Goal: Task Accomplishment & Management: Complete application form

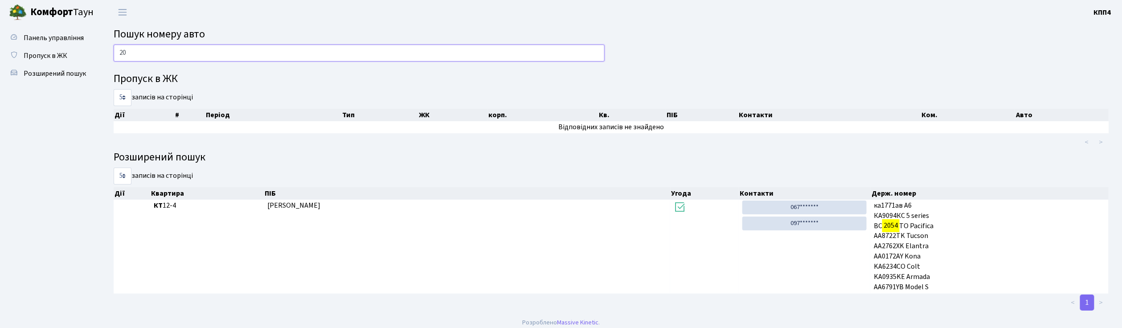
type input "2"
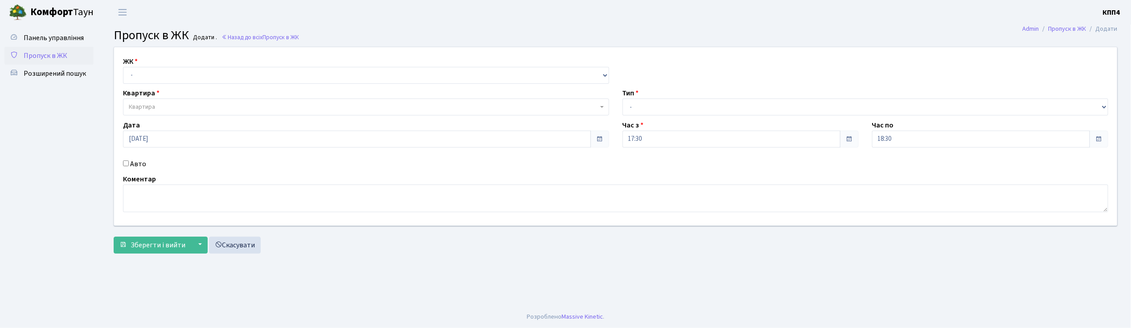
click at [127, 164] on input "Авто" at bounding box center [126, 163] width 6 height 6
checkbox input "true"
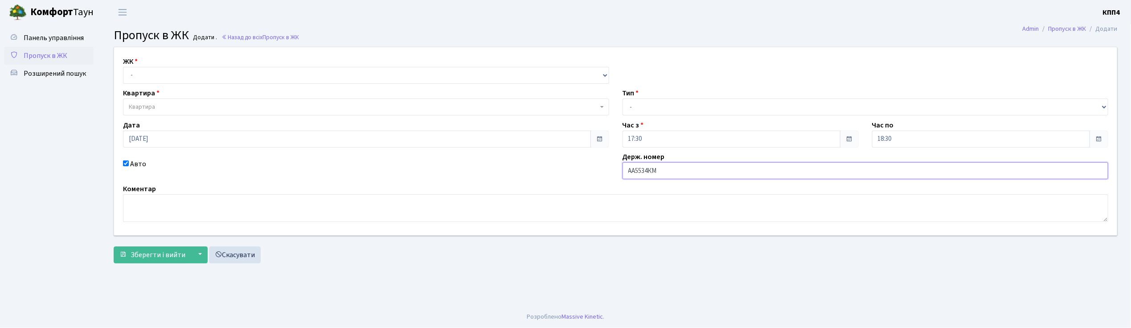
type input "АА5534КМ"
click at [157, 74] on select "- КТ, вул. Регенераторна, 4 КТ2, просп. Соборності, 17 КТ3, вул. Березнева, 16 …" at bounding box center [366, 75] width 486 height 17
select select "271"
click at [123, 67] on select "- КТ, вул. Регенераторна, 4 КТ2, просп. Соборності, 17 КТ3, вул. Березнева, 16 …" at bounding box center [366, 75] width 486 height 17
select select
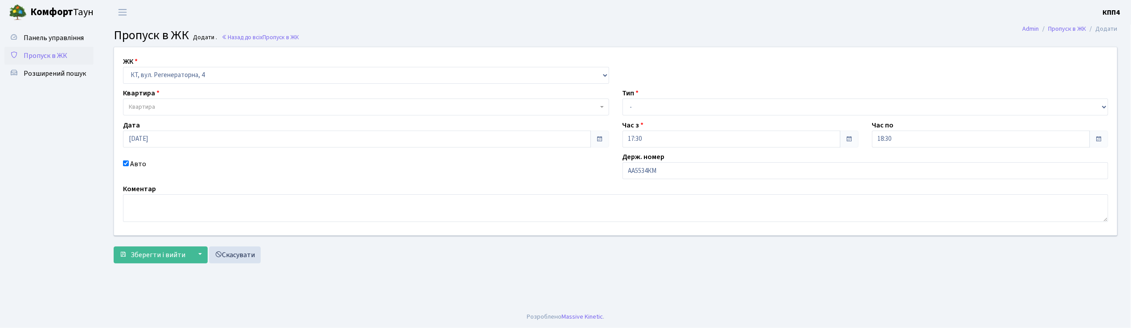
click at [159, 106] on span "Квартира" at bounding box center [363, 106] width 469 height 9
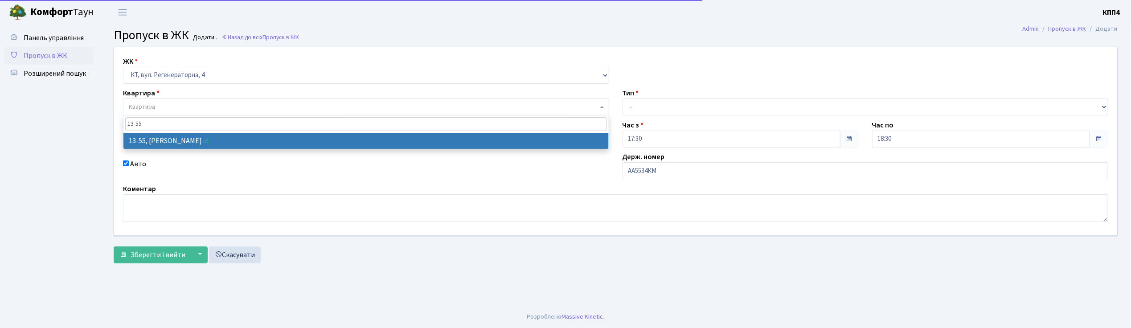
type input "13-55"
select select "7701"
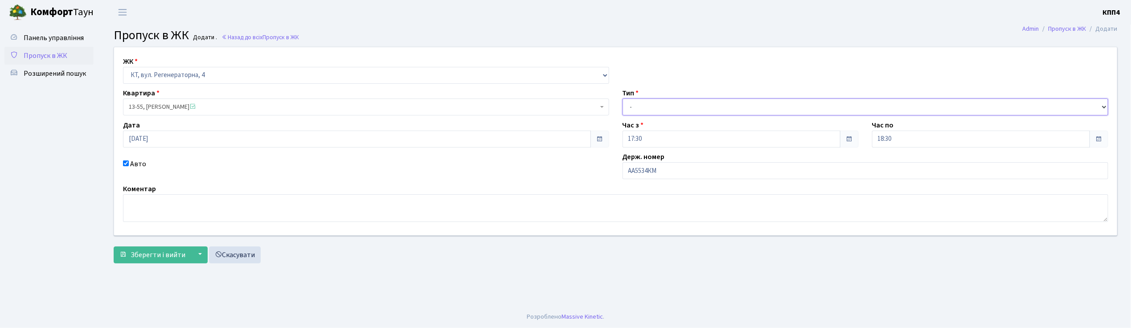
click at [640, 103] on select "- Доставка Таксі Гості Сервіс" at bounding box center [866, 106] width 486 height 17
select select "2"
click at [623, 98] on select "- Доставка Таксі Гості Сервіс" at bounding box center [866, 106] width 486 height 17
click at [164, 250] on span "Зберегти і вийти" at bounding box center [158, 255] width 55 height 10
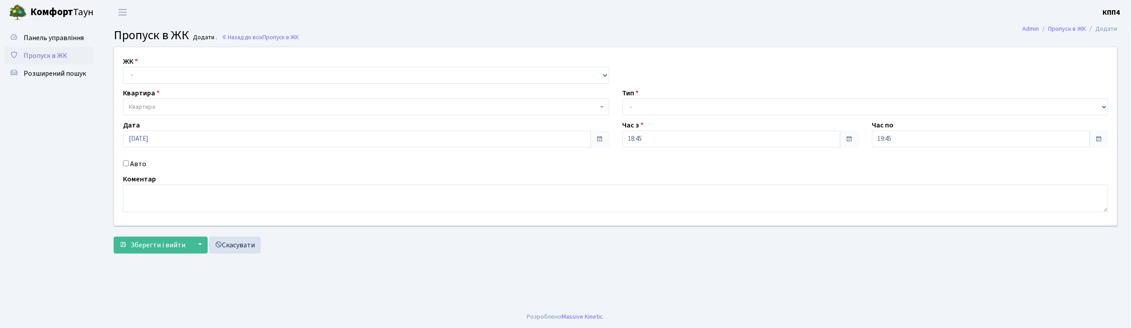
click at [127, 163] on input "Авто" at bounding box center [126, 163] width 6 height 6
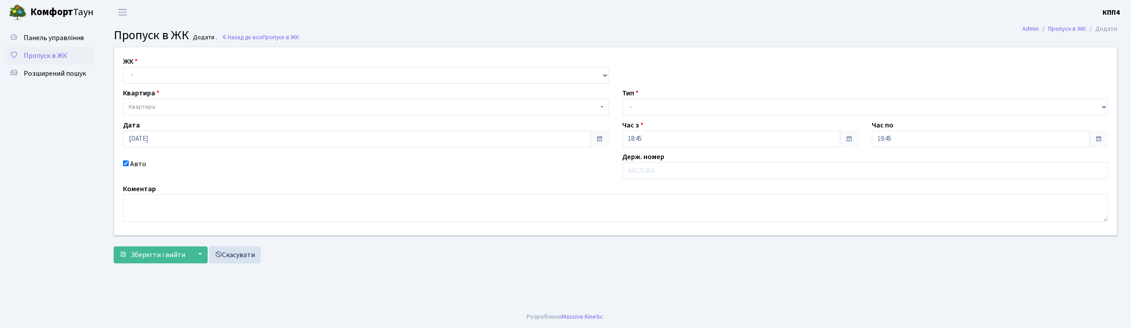
click at [127, 163] on input "Авто" at bounding box center [126, 163] width 6 height 6
checkbox input "false"
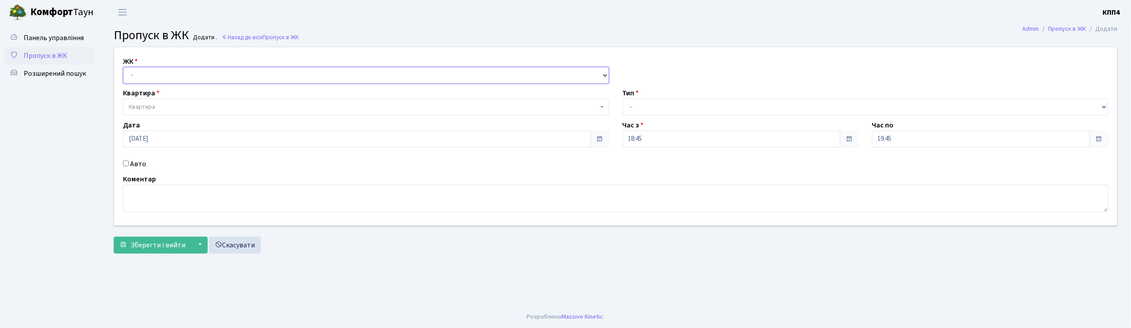
click at [170, 72] on select "- КТ, вул. Регенераторна, 4 КТ2, просп. Соборності, 17 КТ3, вул. Березнева, 16 …" at bounding box center [366, 75] width 486 height 17
select select "271"
click at [123, 67] on select "- КТ, вул. Регенераторна, 4 КТ2, просп. [STREET_ADDRESS] [STREET_ADDRESS] [PERS…" at bounding box center [366, 75] width 486 height 17
select select
click at [152, 111] on span "Квартира" at bounding box center [142, 106] width 26 height 9
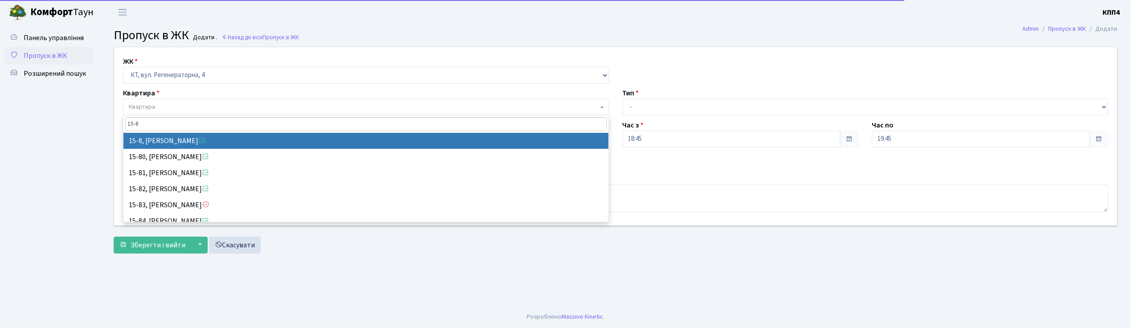
type input "15-8"
select select "8783"
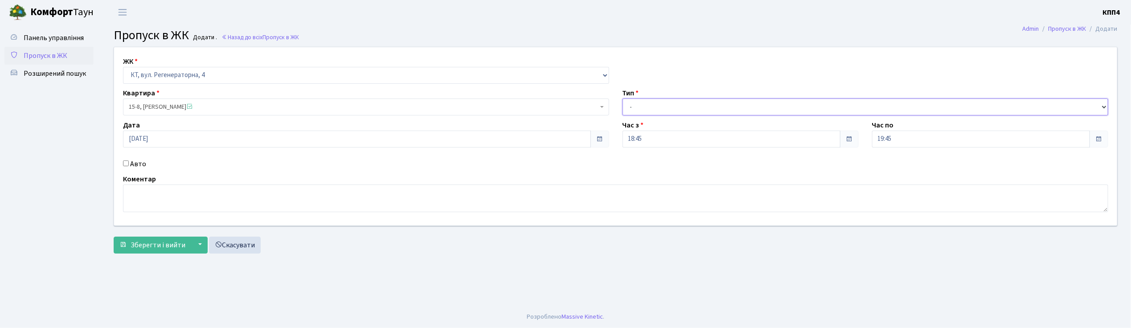
click at [642, 107] on select "- Доставка Таксі Гості Сервіс" at bounding box center [866, 106] width 486 height 17
select select "3"
click at [623, 98] on select "- Доставка Таксі Гості Сервіс" at bounding box center [866, 106] width 486 height 17
click at [143, 203] on textarea at bounding box center [615, 198] width 985 height 28
type textarea "ПІДЛІТОК"
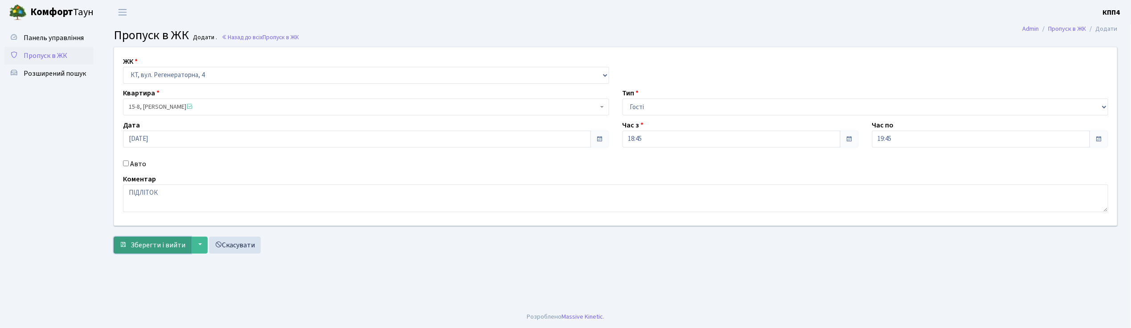
click at [150, 248] on span "Зберегти і вийти" at bounding box center [158, 245] width 55 height 10
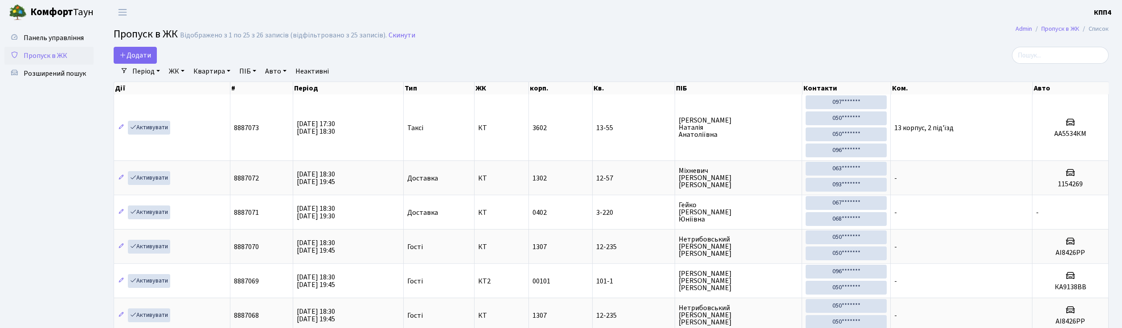
select select "25"
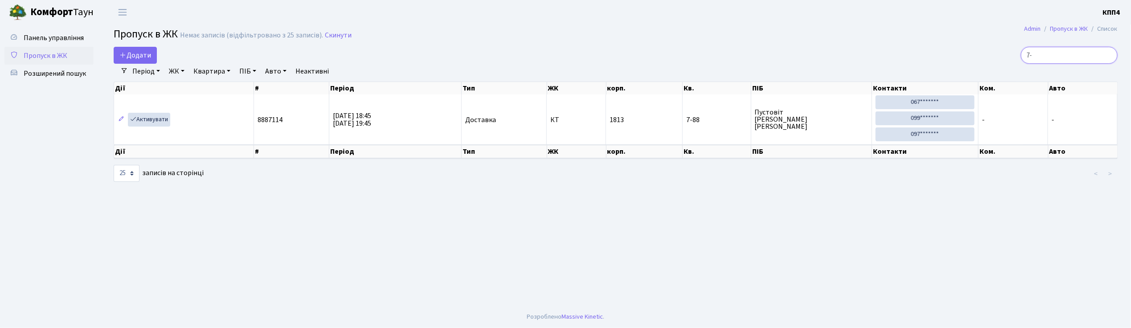
type input "7"
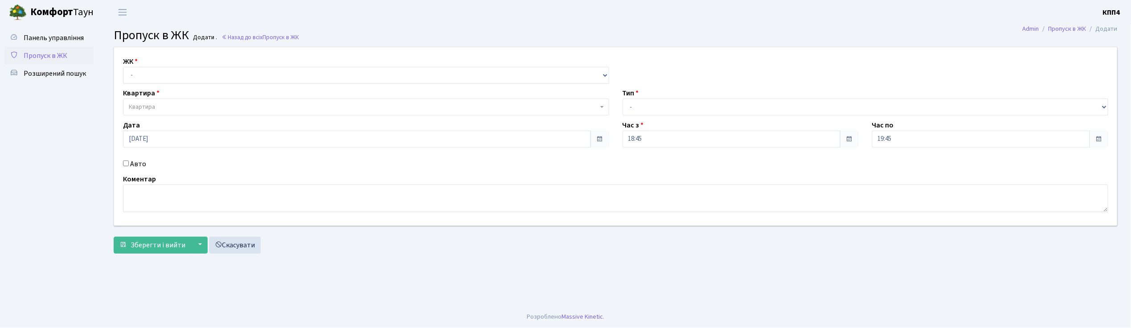
click at [125, 165] on input "Авто" at bounding box center [126, 163] width 6 height 6
checkbox input "true"
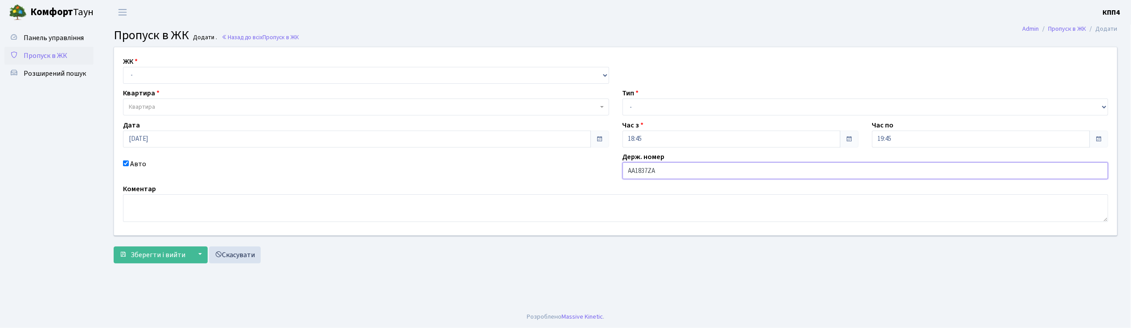
type input "АА1837ZA"
click at [152, 75] on select "- КТ, вул. Регенераторна, 4 КТ2, просп. Соборності, 17 КТ3, вул. Березнева, 16 …" at bounding box center [366, 75] width 486 height 17
select select "271"
click at [123, 67] on select "- КТ, вул. Регенераторна, 4 КТ2, просп. Соборності, 17 КТ3, вул. Березнева, 16 …" at bounding box center [366, 75] width 486 height 17
select select
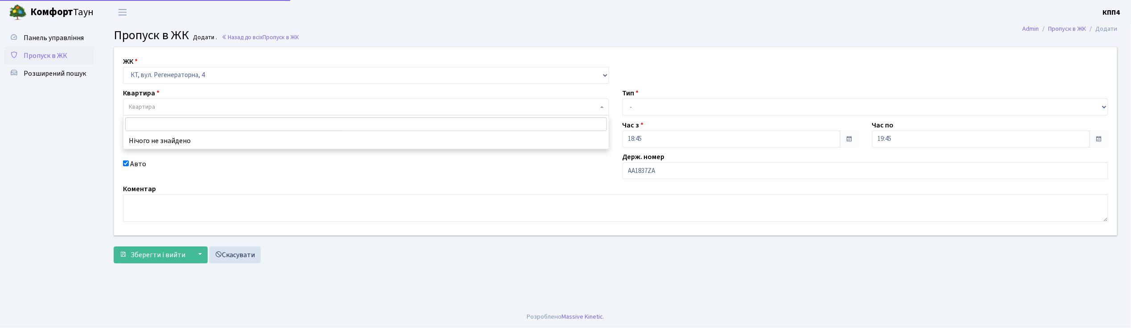
click at [154, 106] on span "Квартира" at bounding box center [142, 106] width 26 height 9
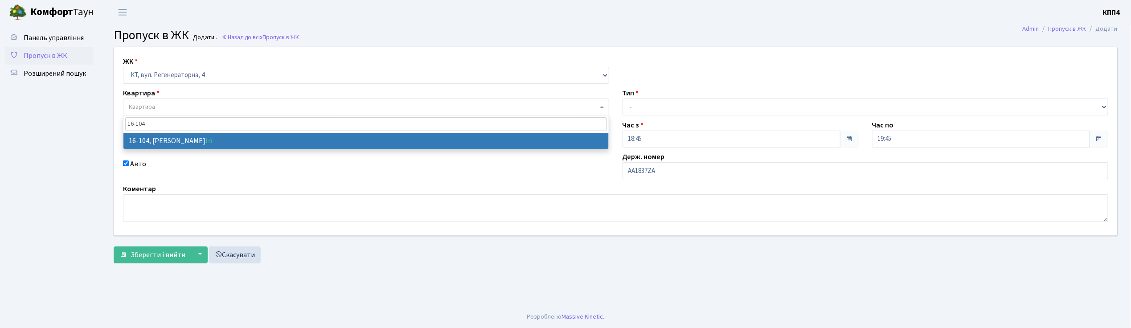
type input "16-104"
select select "8665"
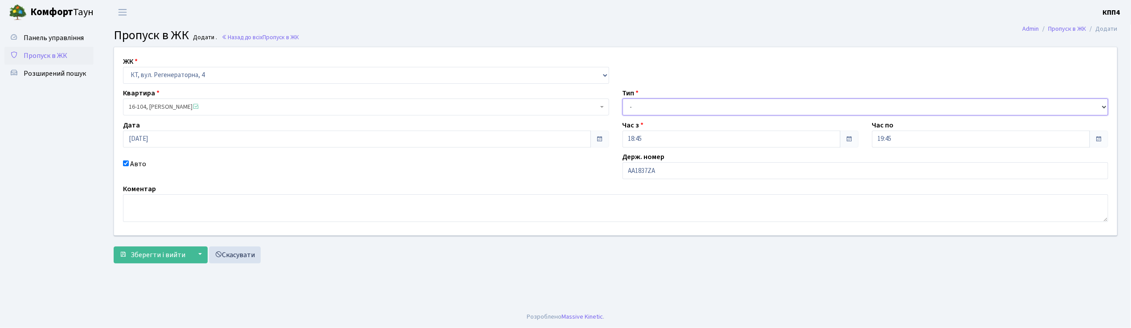
click at [639, 102] on select "- Доставка Таксі Гості Сервіс" at bounding box center [866, 106] width 486 height 17
select select "2"
click at [623, 98] on select "- Доставка Таксі Гості Сервіс" at bounding box center [866, 106] width 486 height 17
click at [156, 255] on span "Зберегти і вийти" at bounding box center [158, 255] width 55 height 10
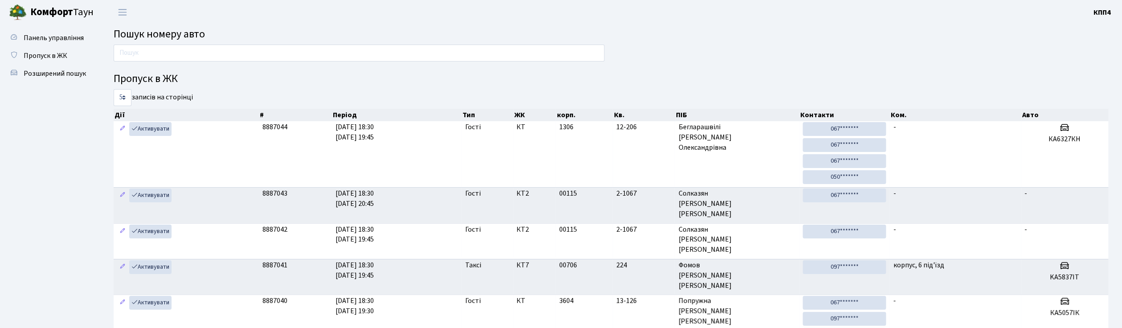
drag, startPoint x: 0, startPoint y: 0, endPoint x: 127, endPoint y: 47, distance: 135.1
click at [127, 47] on input "text" at bounding box center [359, 53] width 491 height 17
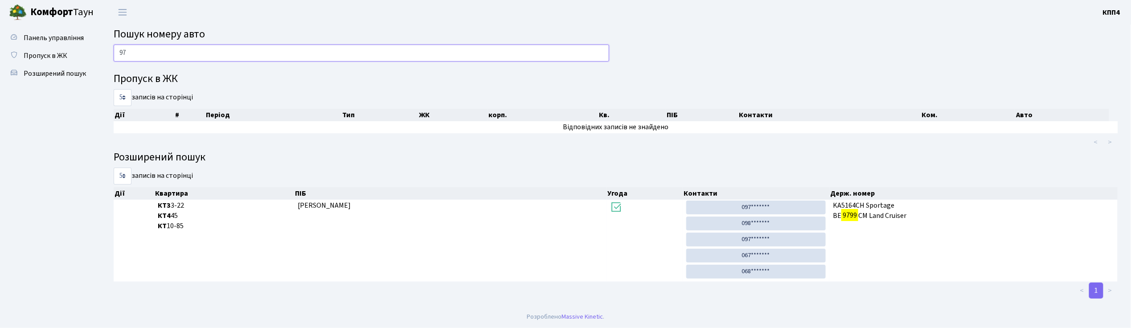
type input "9"
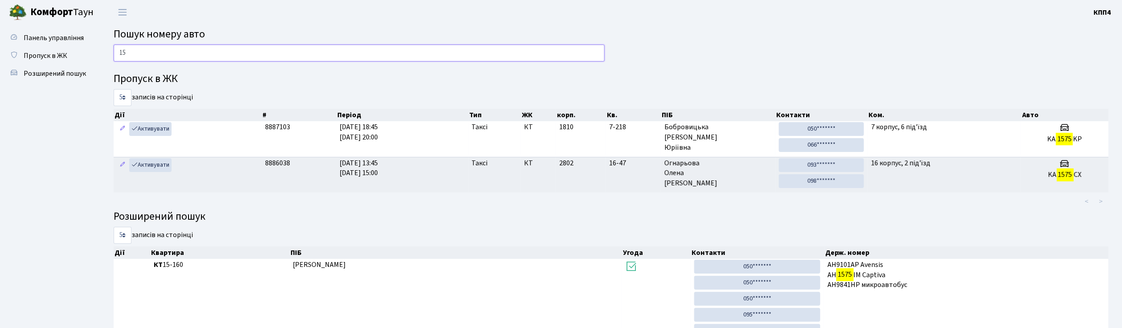
type input "1"
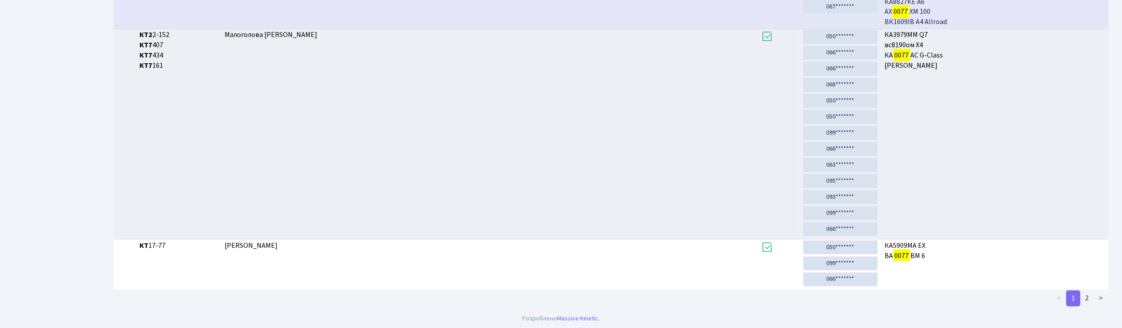
scroll to position [631, 0]
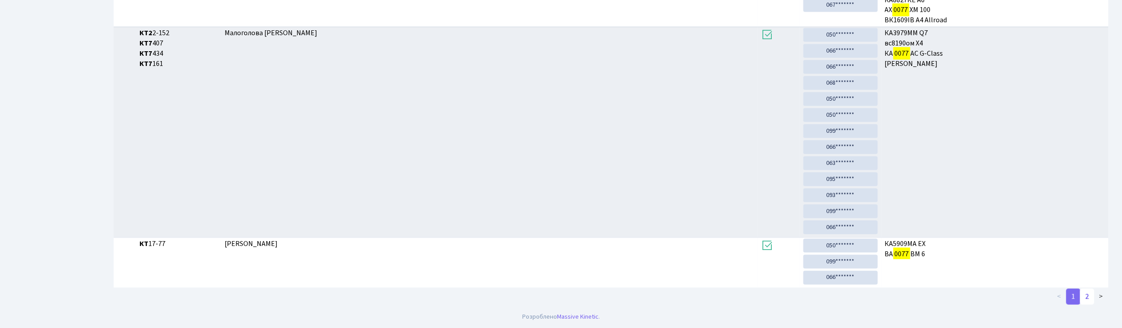
click at [1086, 296] on link "2" at bounding box center [1087, 297] width 14 height 16
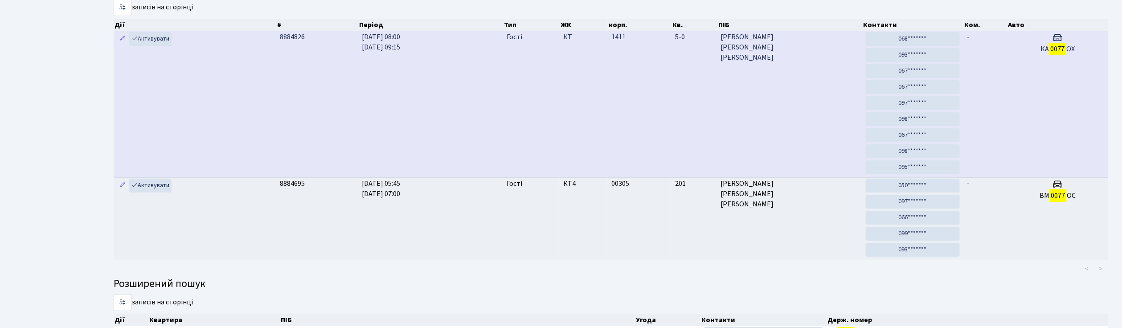
scroll to position [0, 0]
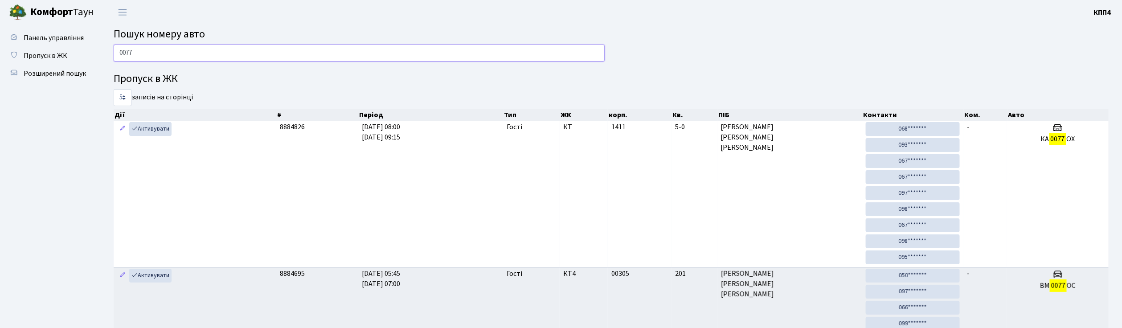
click at [161, 54] on input "0077" at bounding box center [359, 53] width 491 height 17
type input "0"
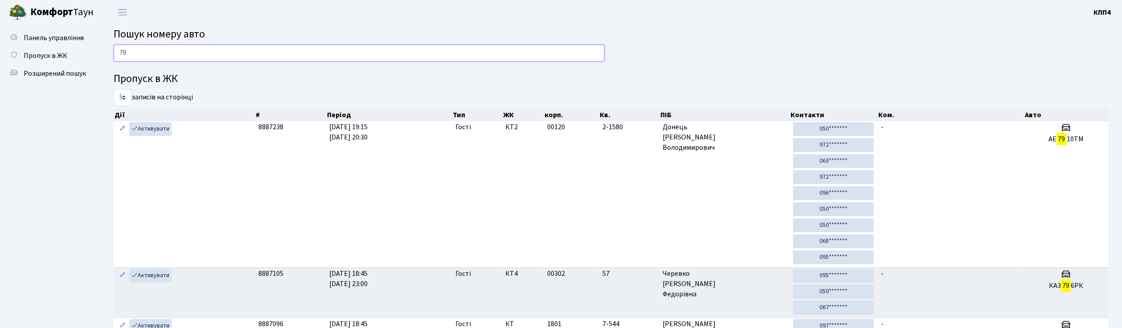
type input "7"
